Goal: Task Accomplishment & Management: Manage account settings

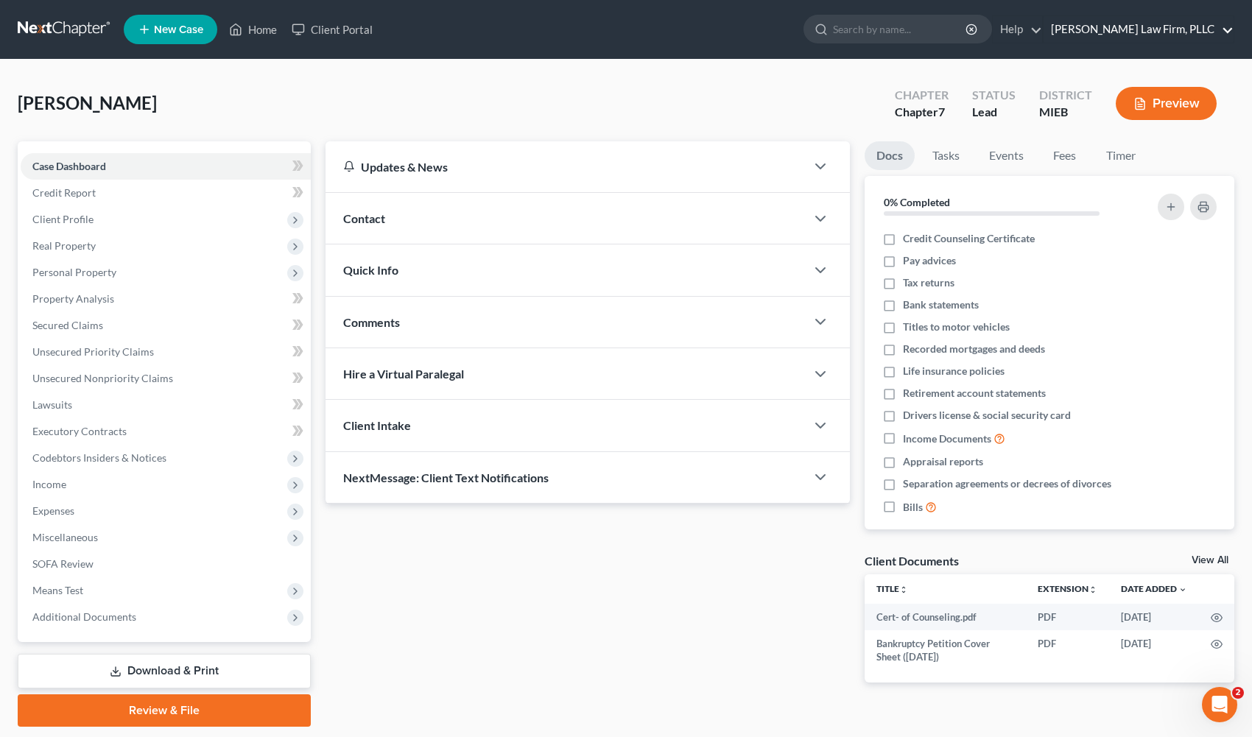
click at [1123, 29] on link "[PERSON_NAME] Law Firm, PLLC" at bounding box center [1139, 29] width 190 height 27
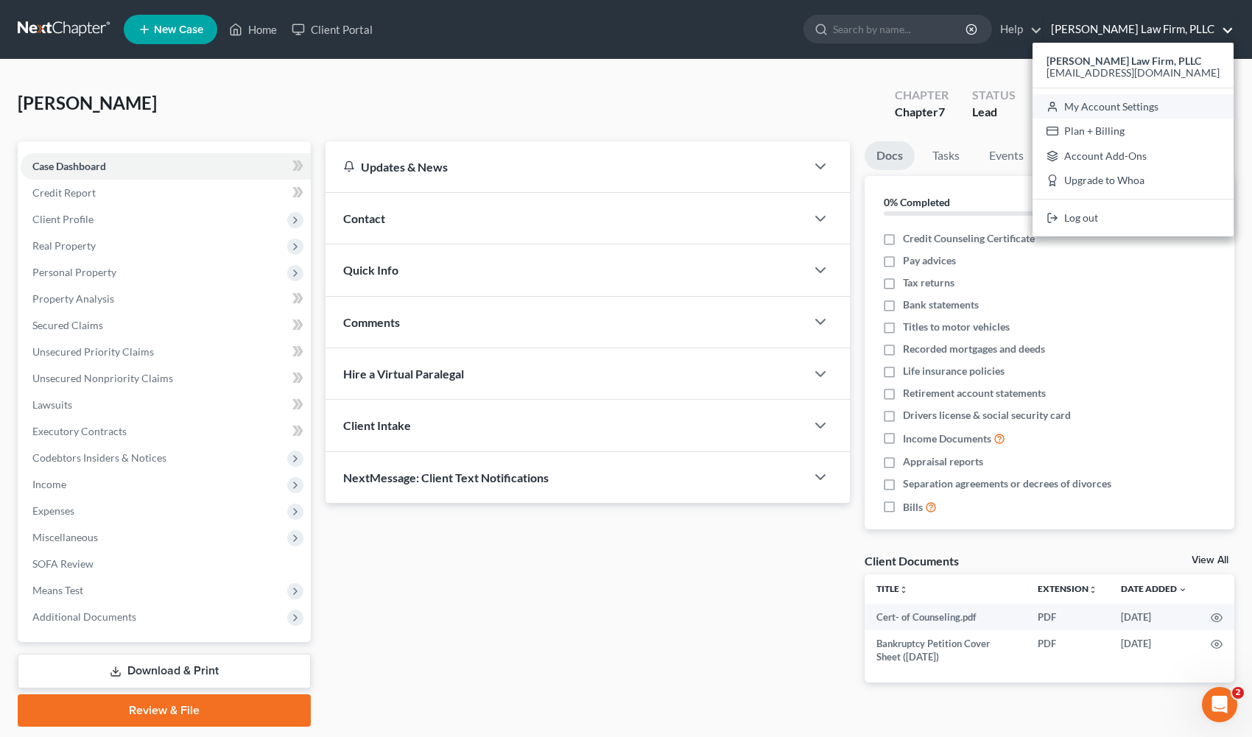
click at [1173, 110] on link "My Account Settings" at bounding box center [1133, 106] width 201 height 25
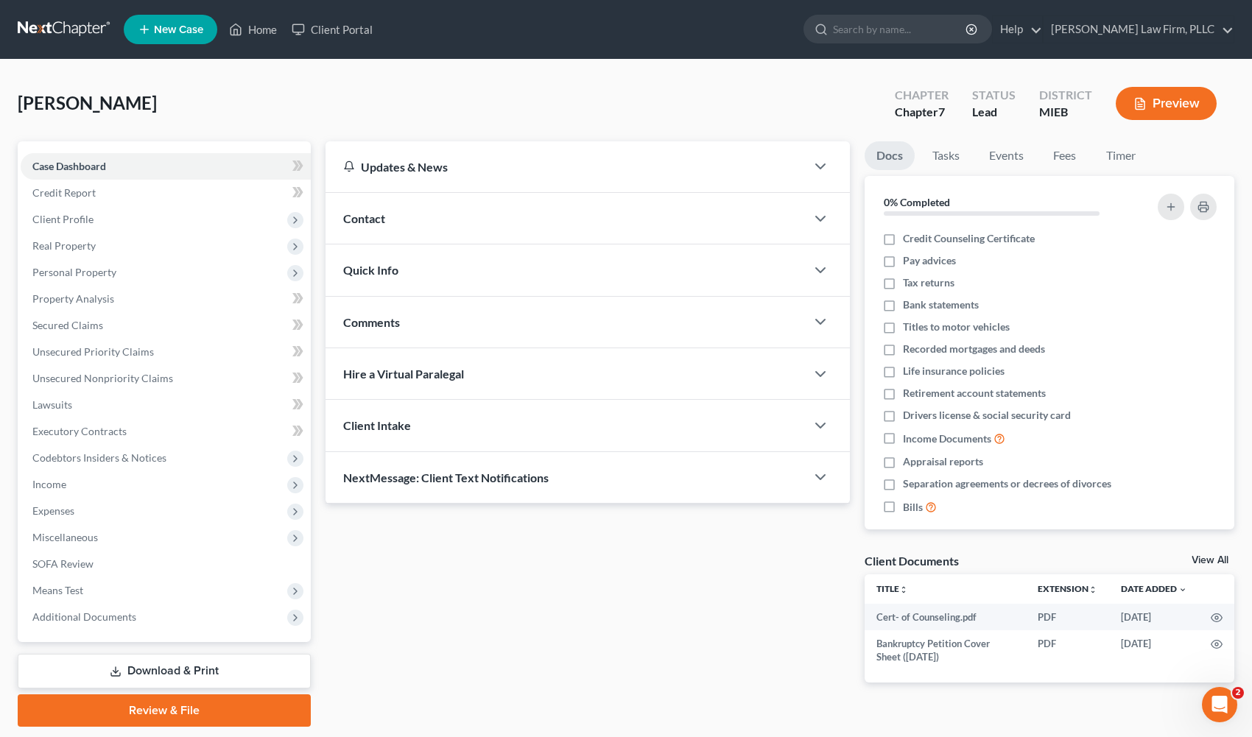
select select "40"
select select "24"
select select "23"
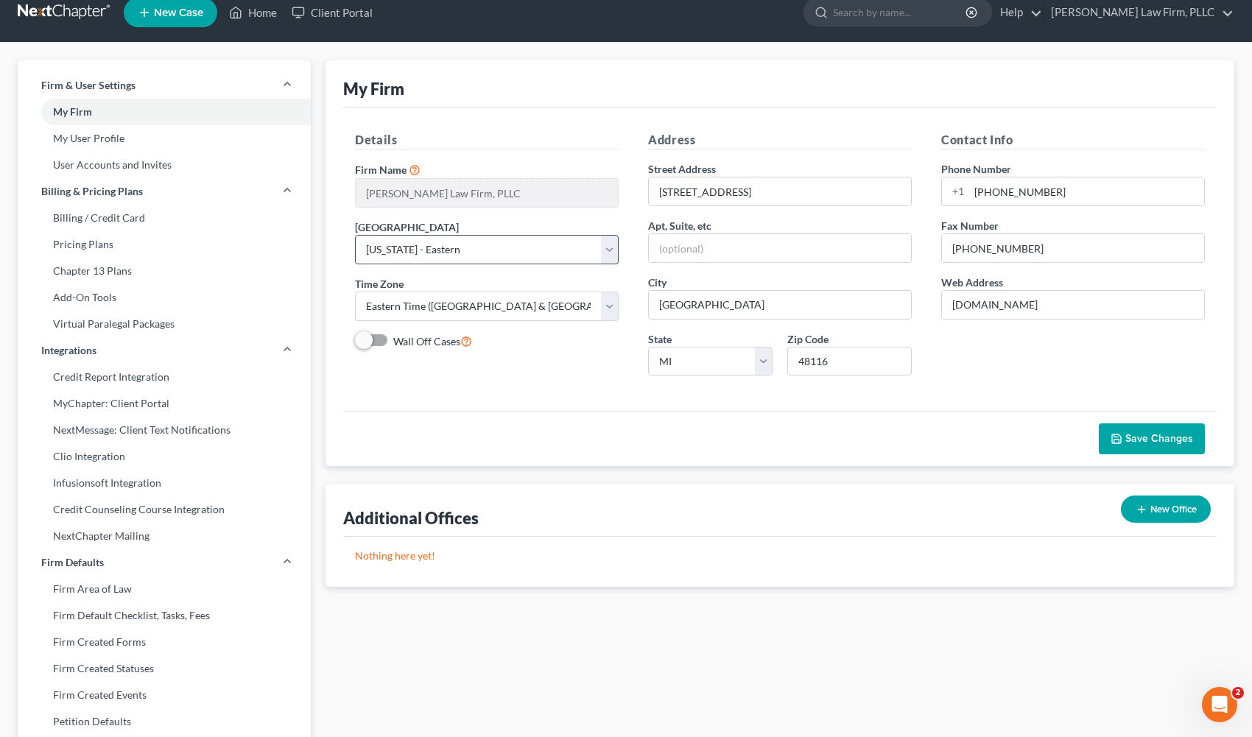
scroll to position [18, 0]
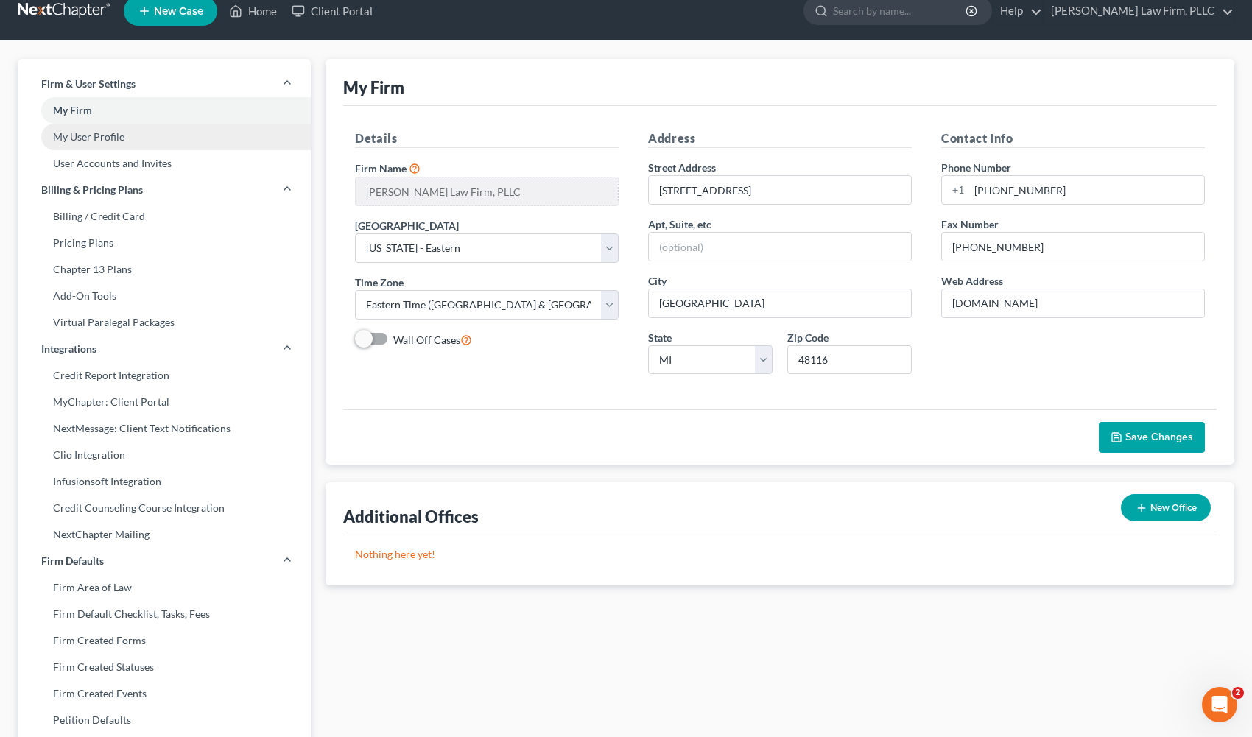
click at [234, 136] on link "My User Profile" at bounding box center [164, 137] width 293 height 27
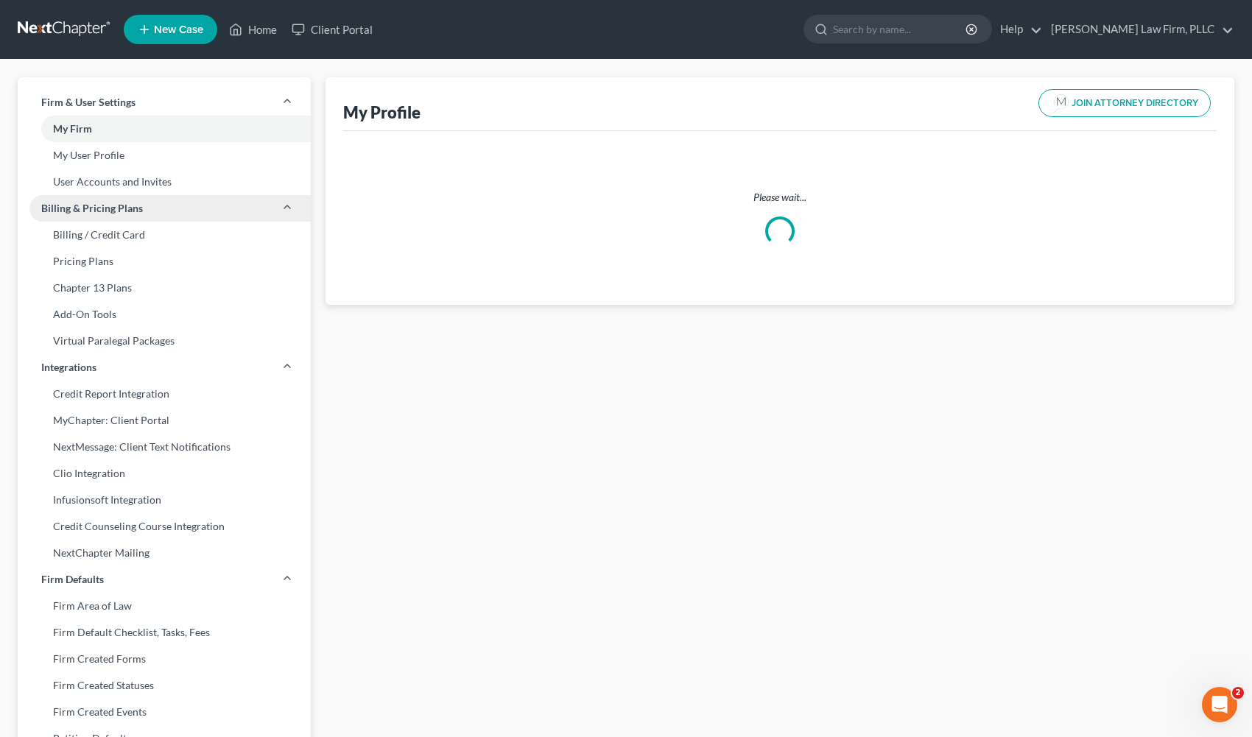
select select "23"
select select "40"
select select "attorney"
select select "0"
